Goal: Task Accomplishment & Management: Use online tool/utility

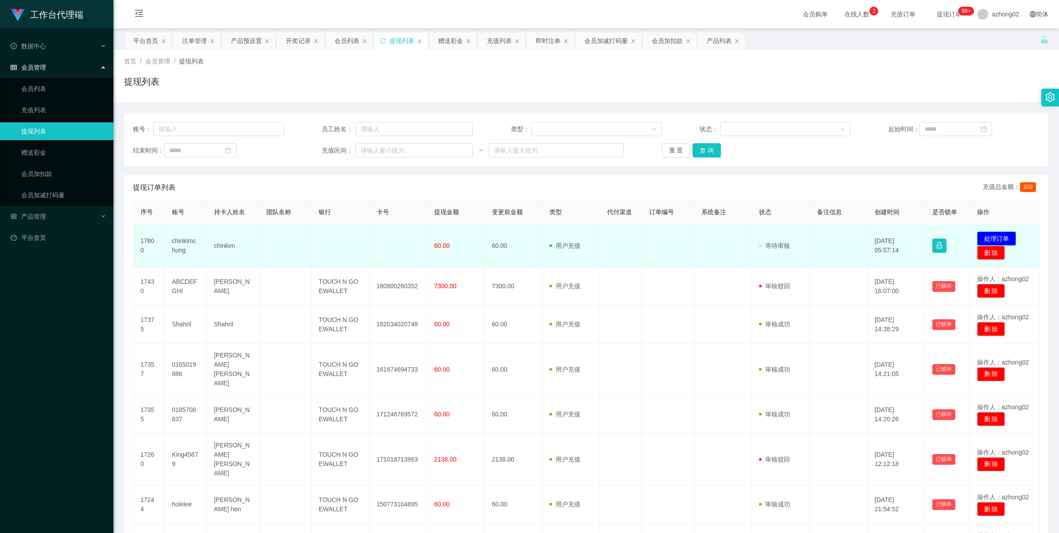
click at [996, 239] on button "处理订单" at bounding box center [996, 238] width 39 height 14
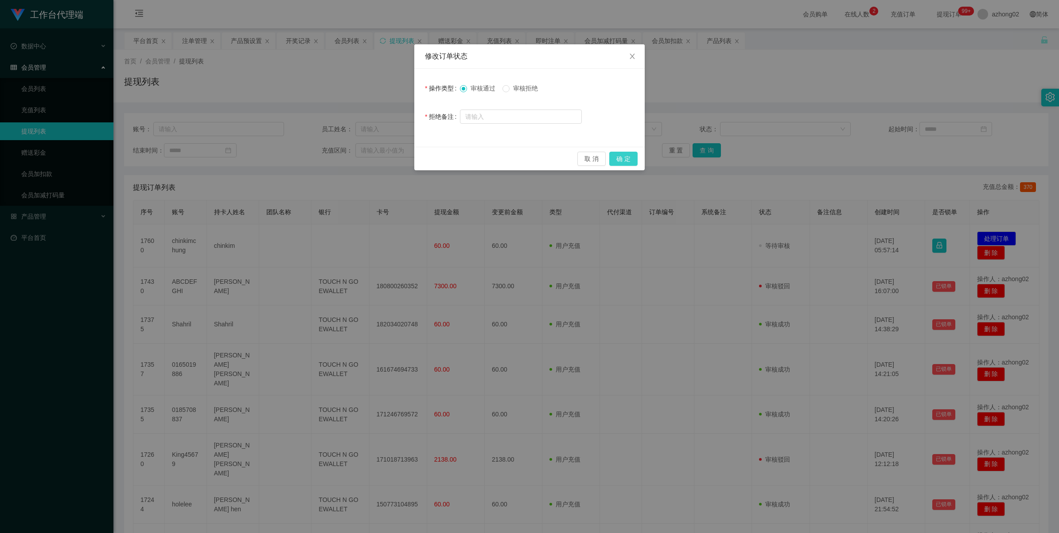
click at [631, 163] on button "确 定" at bounding box center [623, 159] width 28 height 14
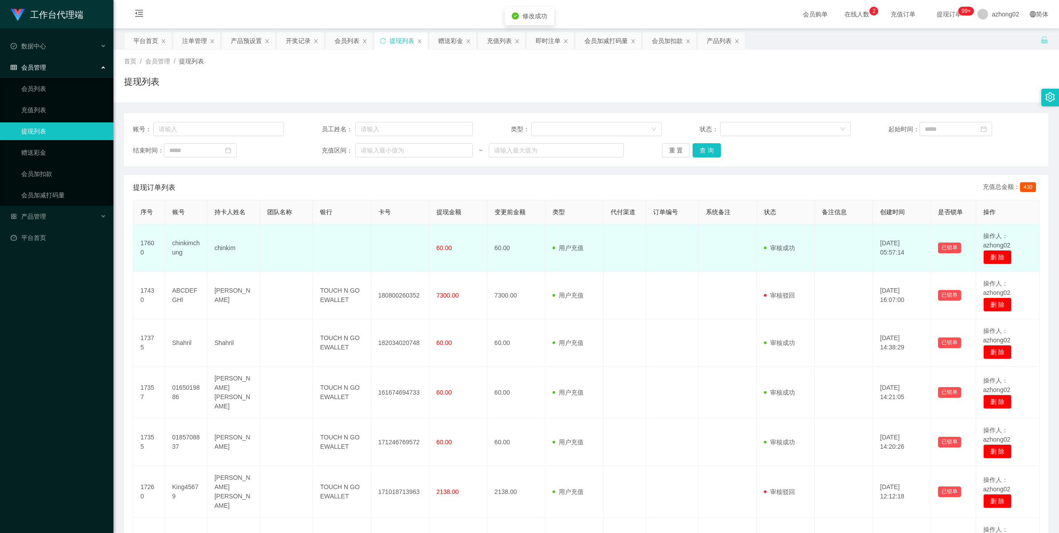
click at [216, 247] on td "chinkim" at bounding box center [233, 247] width 53 height 47
copy td "chinkim"
click at [179, 238] on td "chinkimchung" at bounding box center [186, 247] width 42 height 47
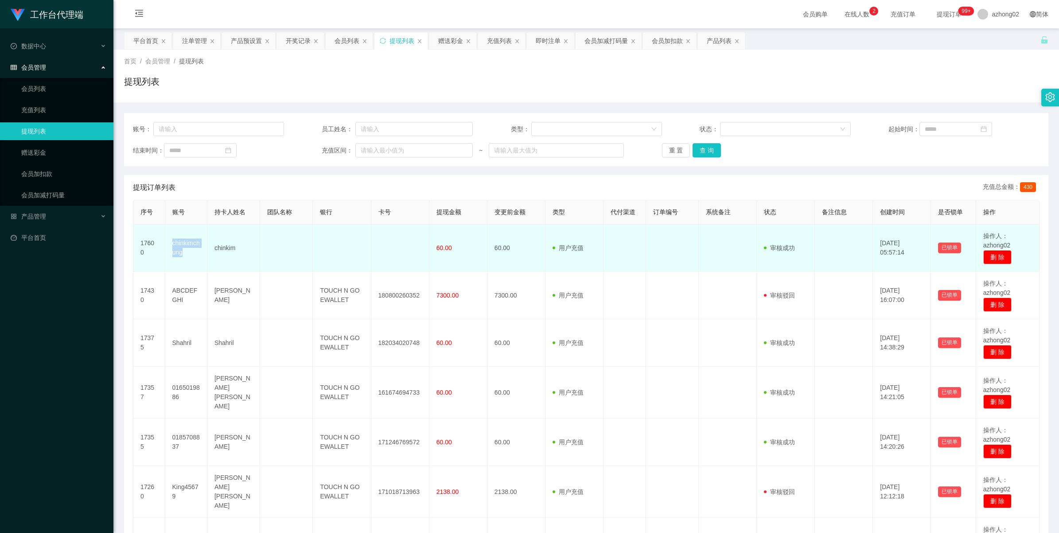
copy td "chinkimchung"
click at [179, 238] on td "chinkimchung" at bounding box center [186, 247] width 42 height 47
copy td "chinkimchung"
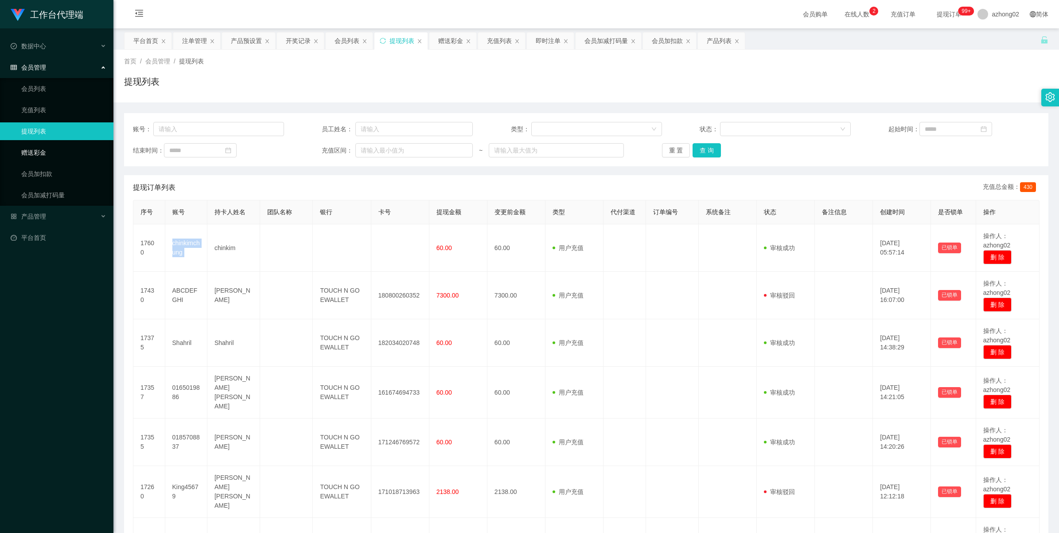
drag, startPoint x: 47, startPoint y: 154, endPoint x: 80, endPoint y: 133, distance: 39.0
click at [47, 154] on link "赠送彩金" at bounding box center [63, 153] width 85 height 18
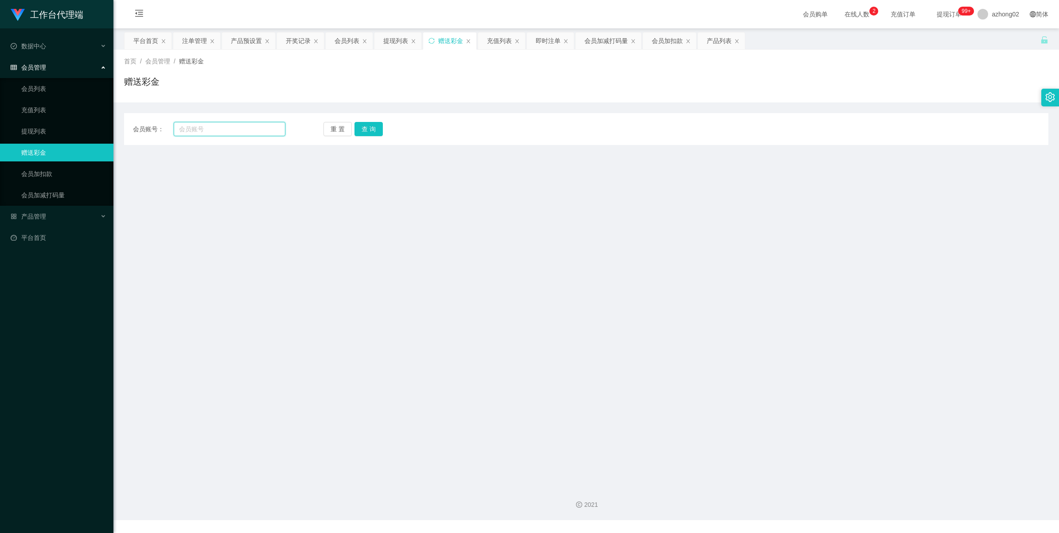
click at [222, 125] on input "text" at bounding box center [230, 129] width 112 height 14
paste input "CHIAKH"
type input "CHIAKH"
click at [377, 128] on button "查 询" at bounding box center [369, 129] width 28 height 14
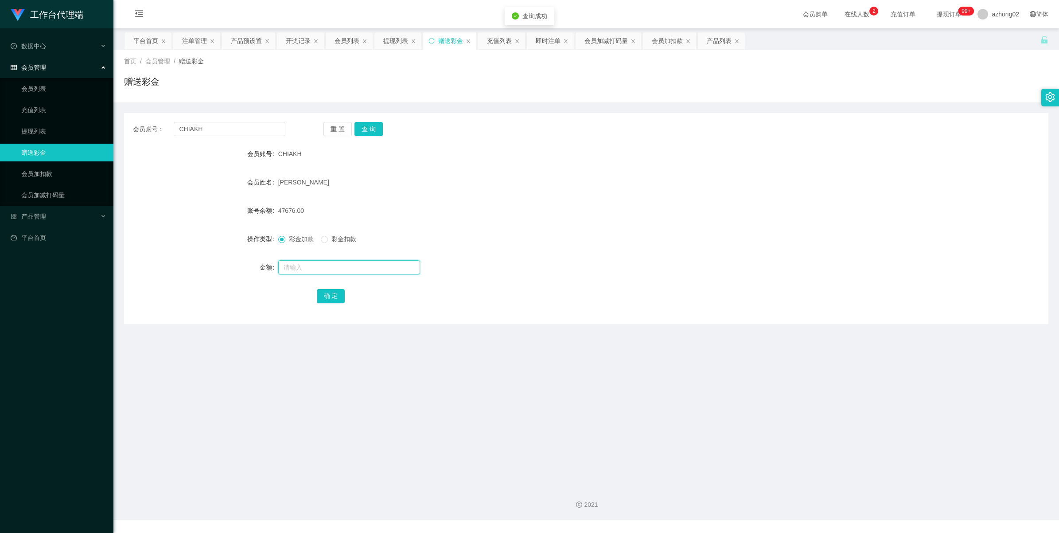
click at [308, 267] on input "text" at bounding box center [349, 267] width 142 height 14
type input "38"
click at [326, 293] on button "确 定" at bounding box center [331, 296] width 28 height 14
click at [209, 129] on input "CHIAKH" at bounding box center [230, 129] width 112 height 14
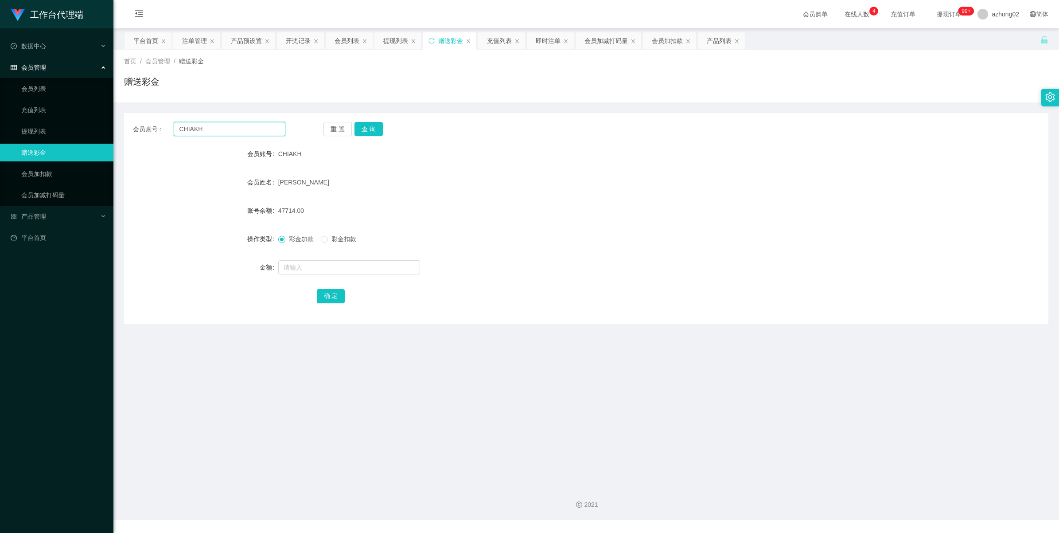
paste input "huahBoonSing"
type input "ChuahBoonSing"
click at [364, 123] on button "查 询" at bounding box center [369, 129] width 28 height 14
click at [323, 264] on input "text" at bounding box center [349, 267] width 142 height 14
type input "38"
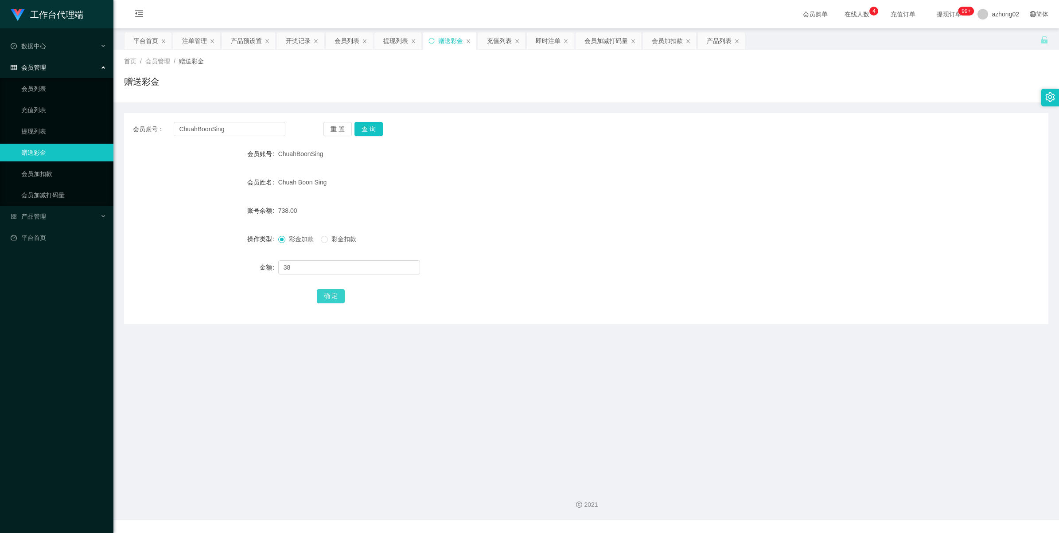
click at [331, 296] on button "确 定" at bounding box center [331, 296] width 28 height 14
